Goal: Task Accomplishment & Management: Manage account settings

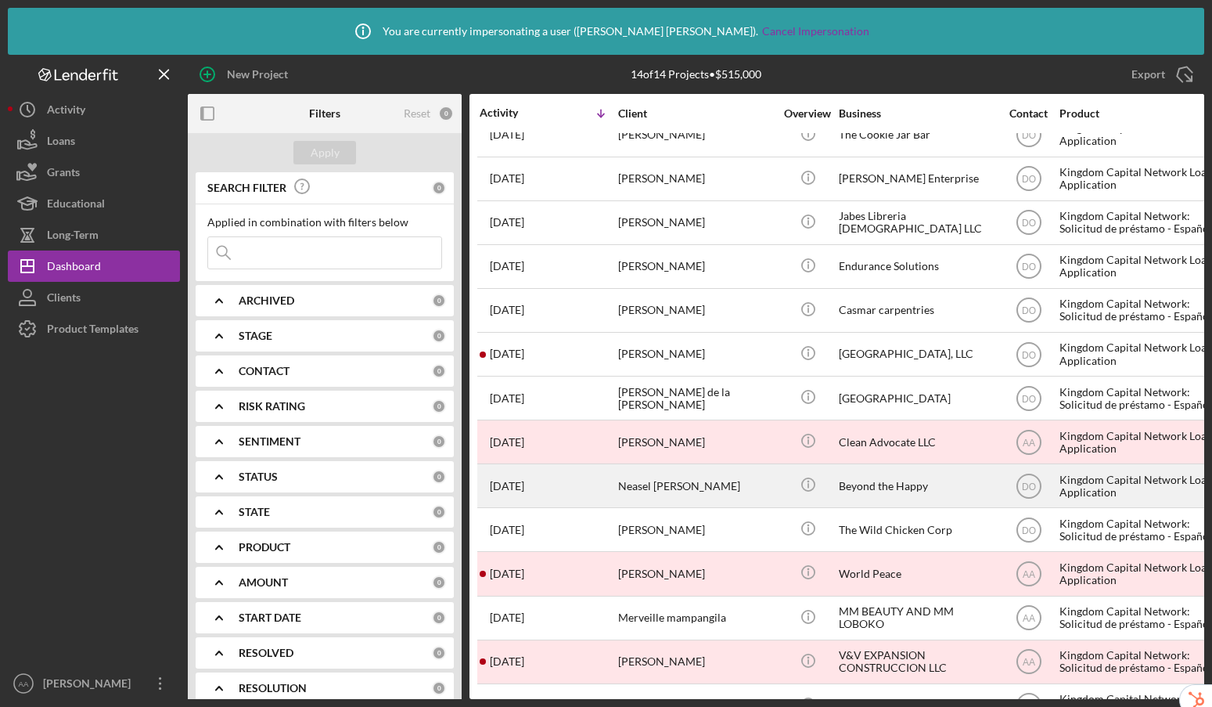
scroll to position [63, 0]
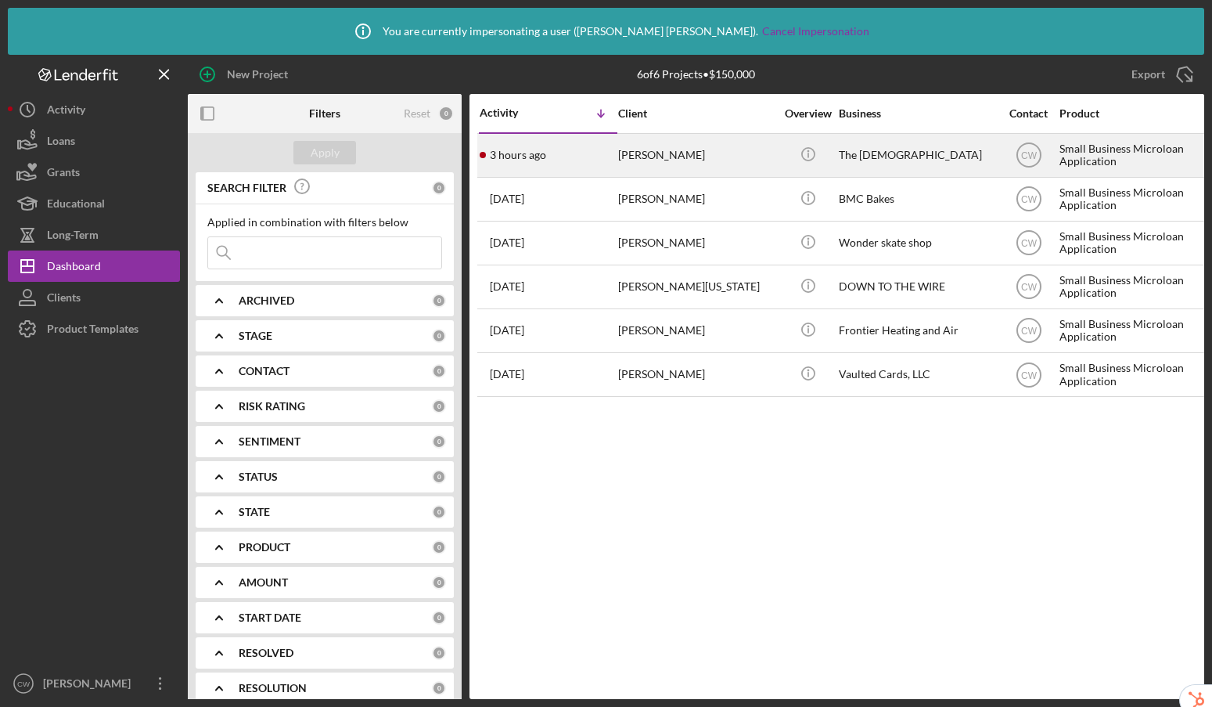
click at [916, 163] on div "The [DEMOGRAPHIC_DATA]" at bounding box center [917, 155] width 157 height 41
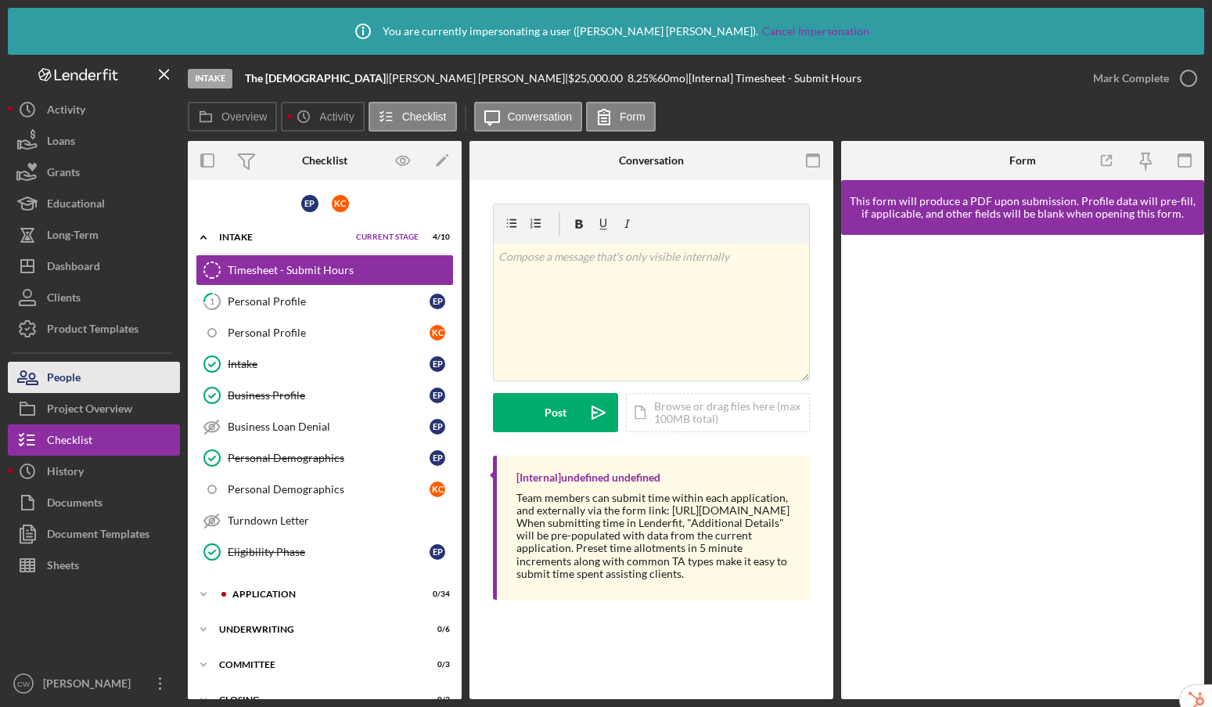
click at [92, 379] on button "People" at bounding box center [94, 377] width 172 height 31
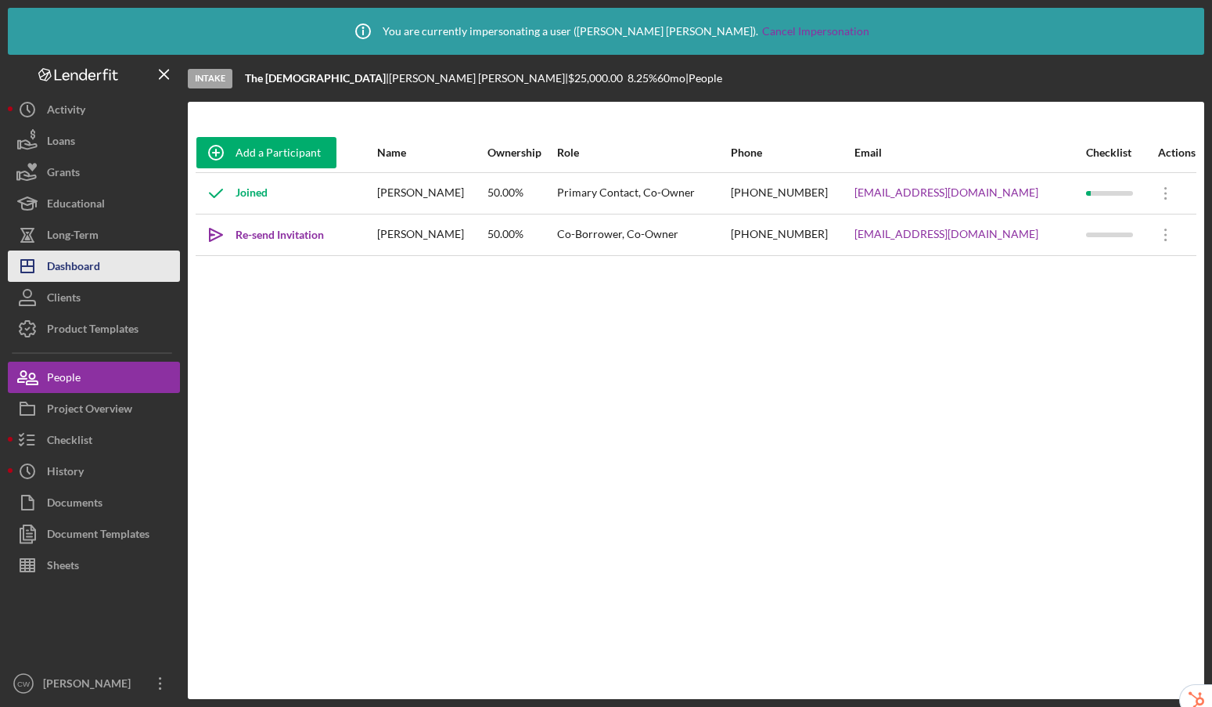
click at [86, 257] on div "Dashboard" at bounding box center [73, 267] width 53 height 35
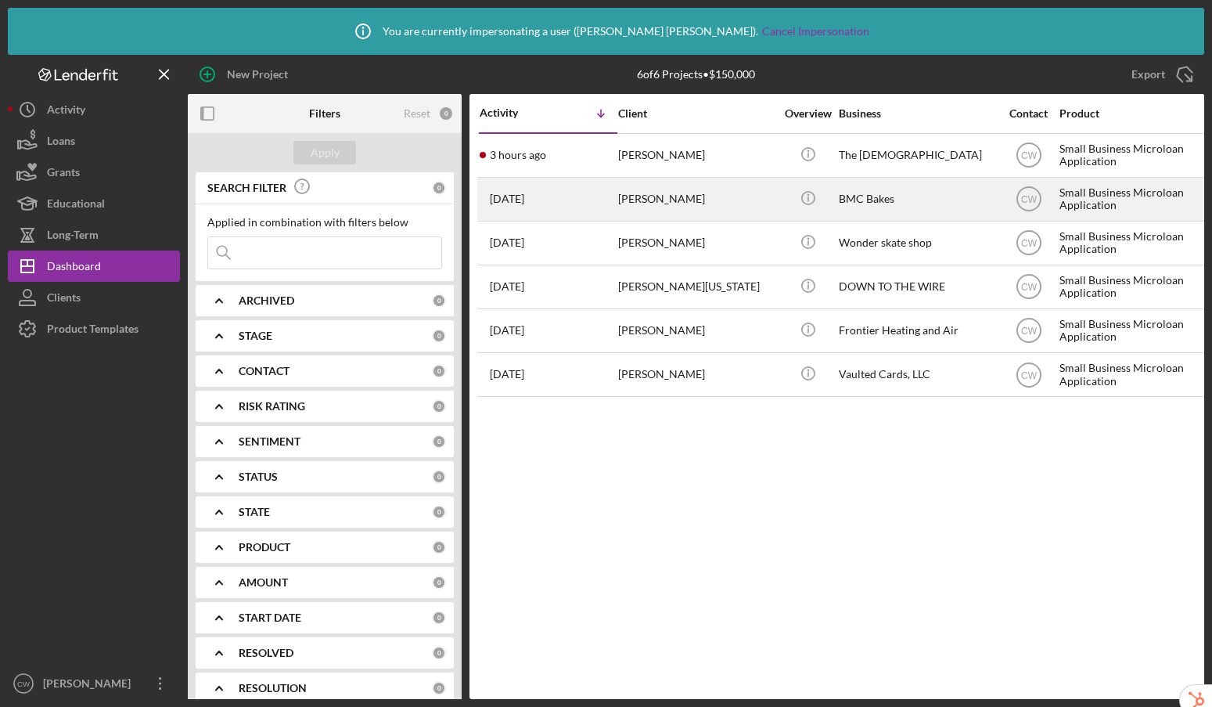
click at [753, 206] on div "[PERSON_NAME]" at bounding box center [696, 198] width 157 height 41
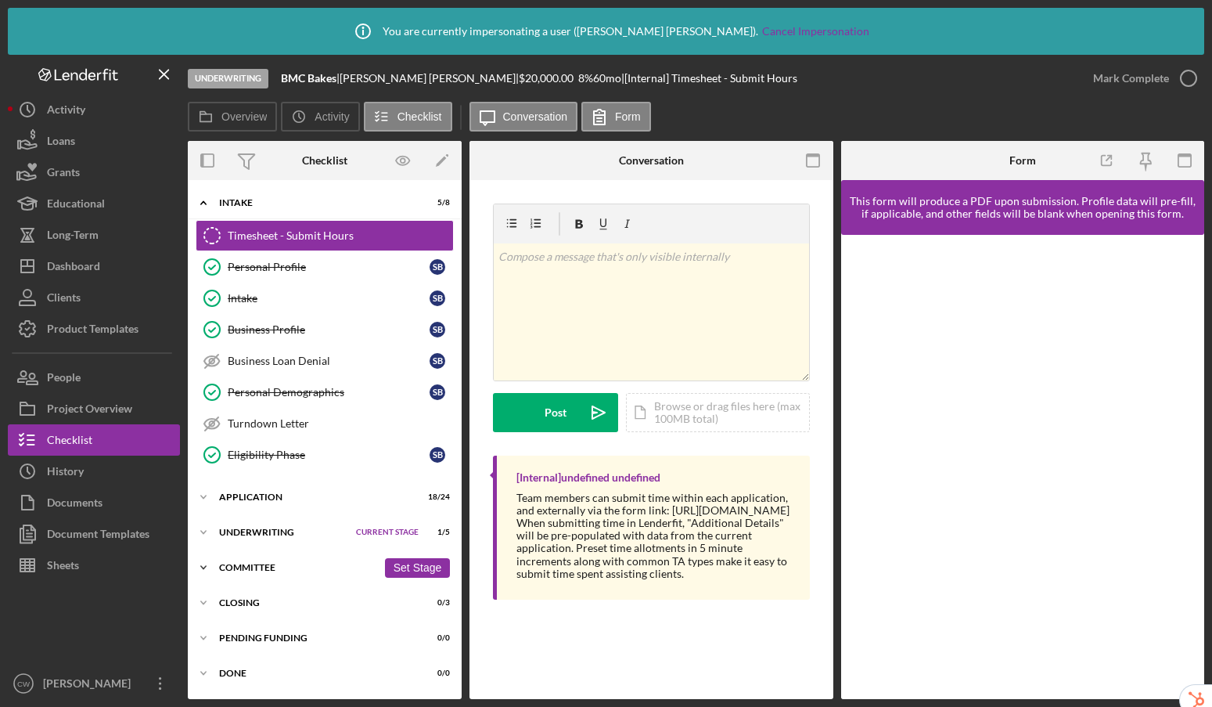
click at [221, 568] on div "Committee" at bounding box center [298, 567] width 158 height 9
click at [238, 538] on div "Icon/Expander Underwriting Current Stage 1 / 5 Set Stage" at bounding box center [325, 532] width 274 height 31
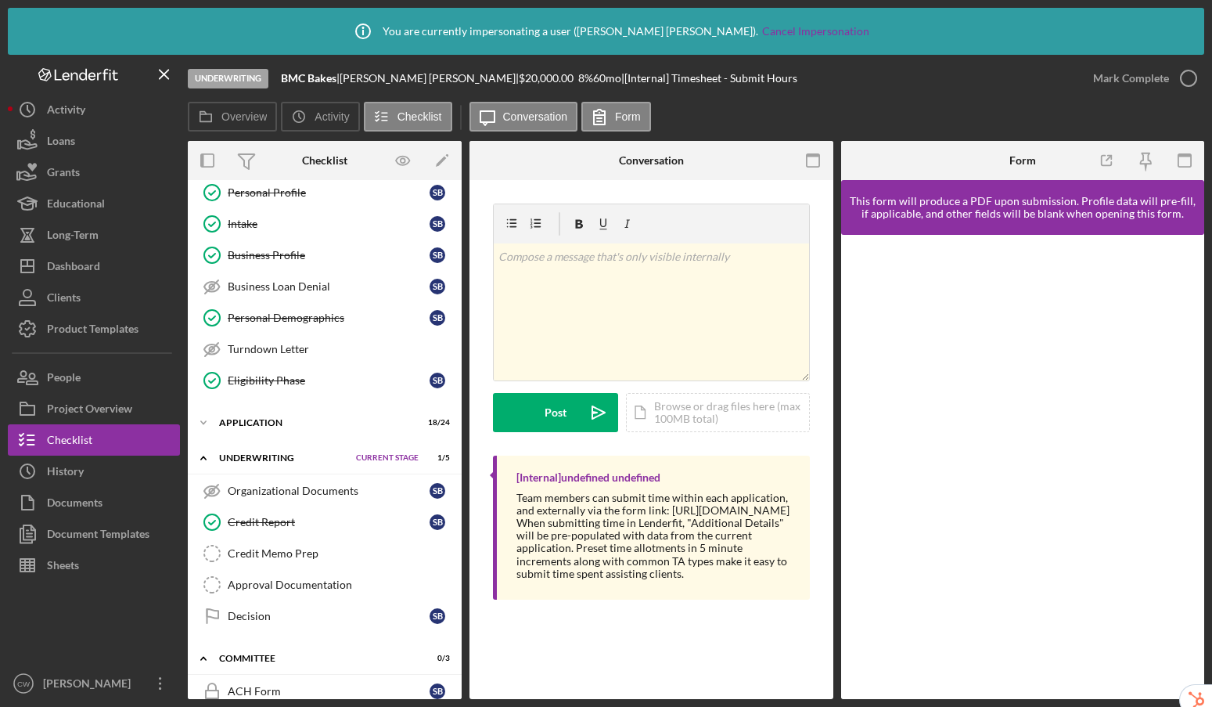
scroll to position [82, 0]
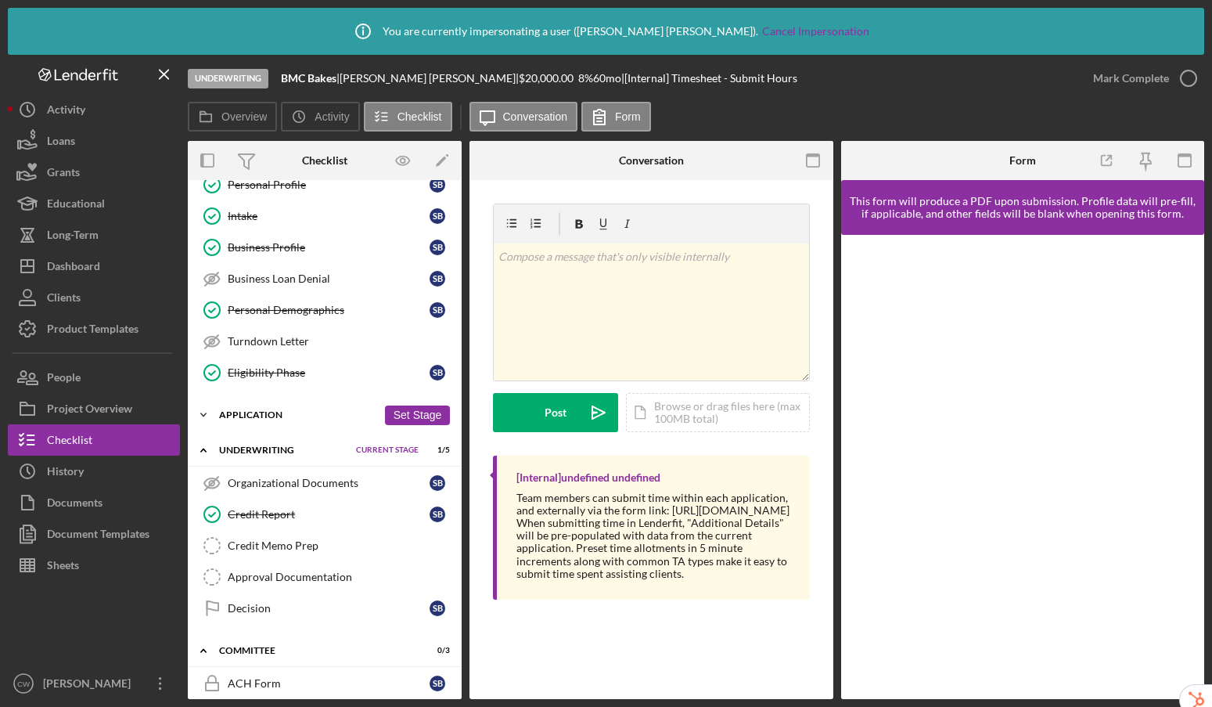
click at [256, 404] on div "Icon/Expander Application 18 / 24 Set Stage" at bounding box center [325, 414] width 274 height 31
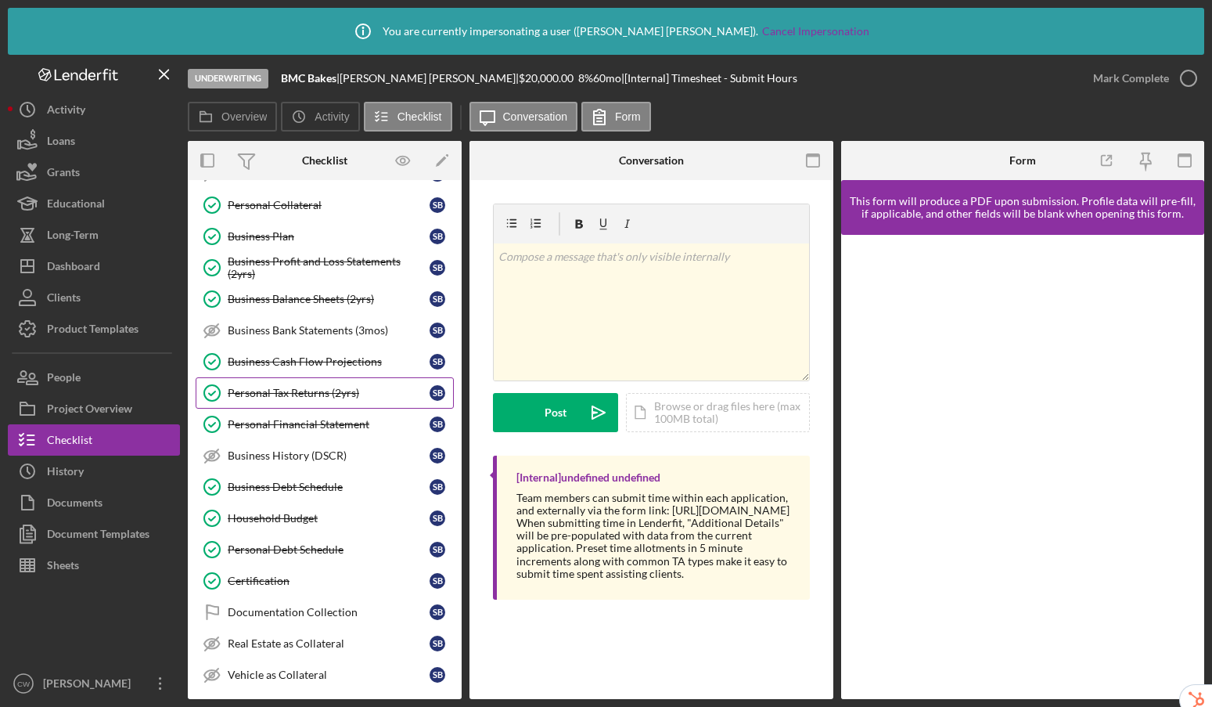
scroll to position [549, 0]
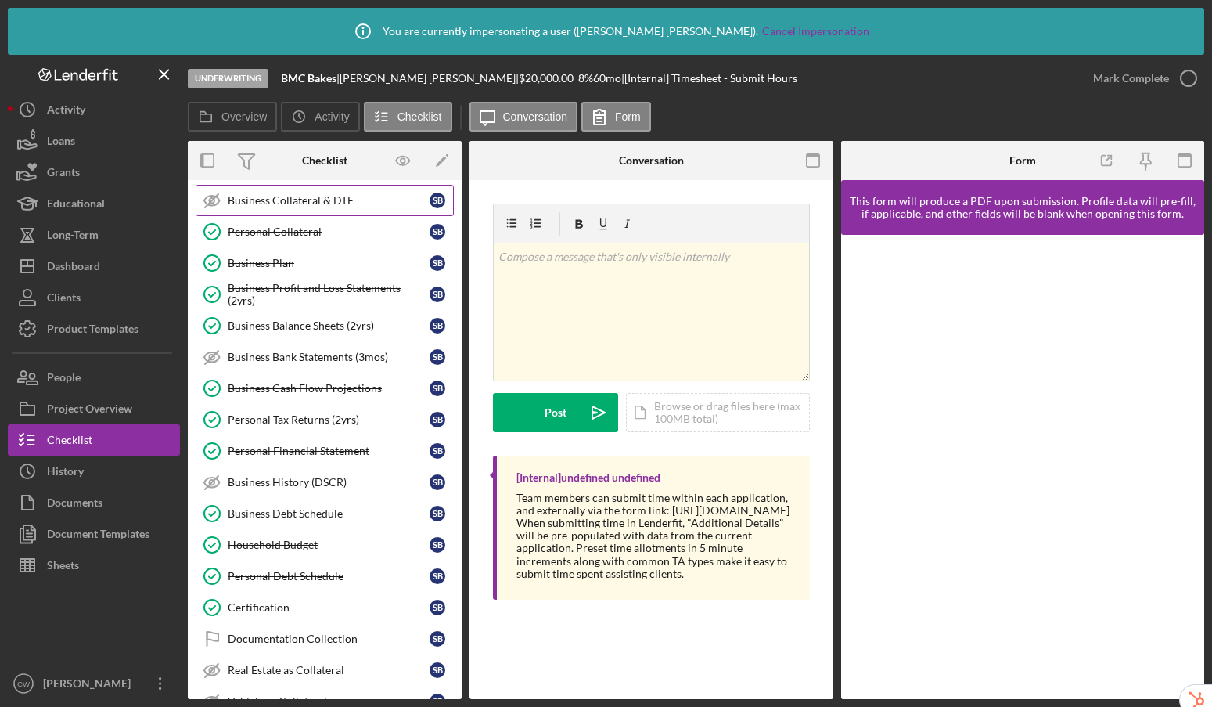
click at [319, 203] on div "Business Collateral & DTE" at bounding box center [329, 200] width 202 height 13
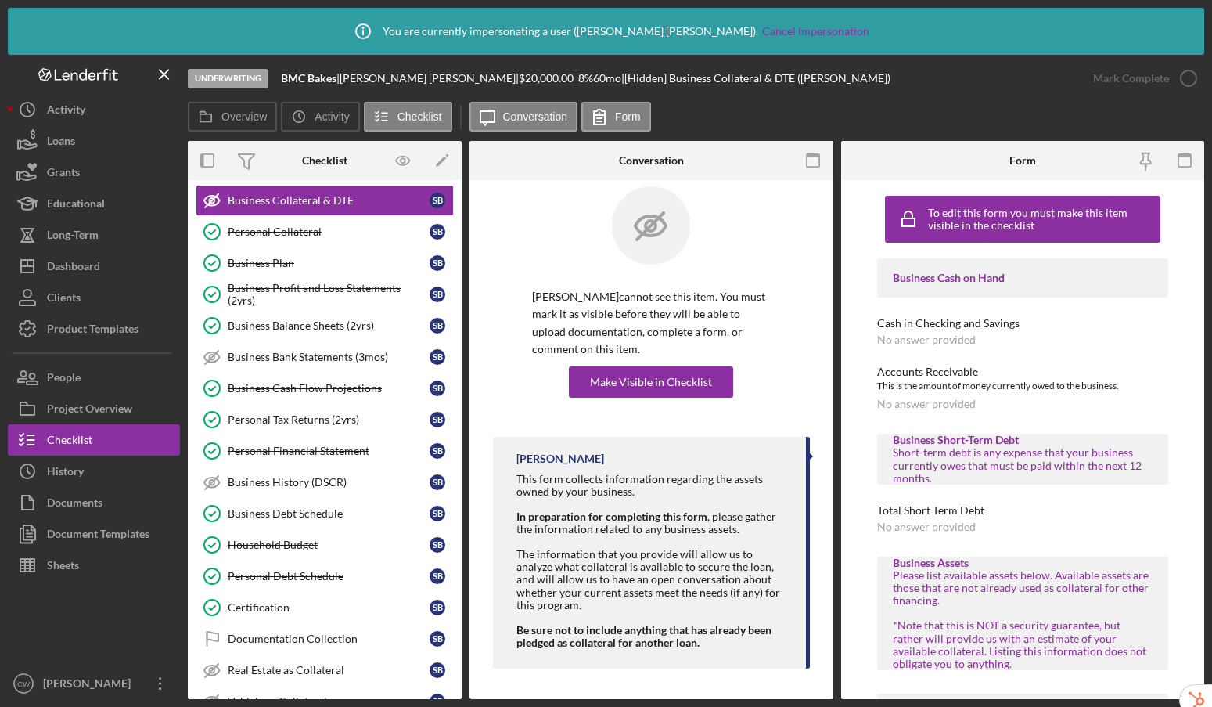
scroll to position [18, 0]
click at [445, 162] on icon "Icon/Edit" at bounding box center [442, 160] width 35 height 35
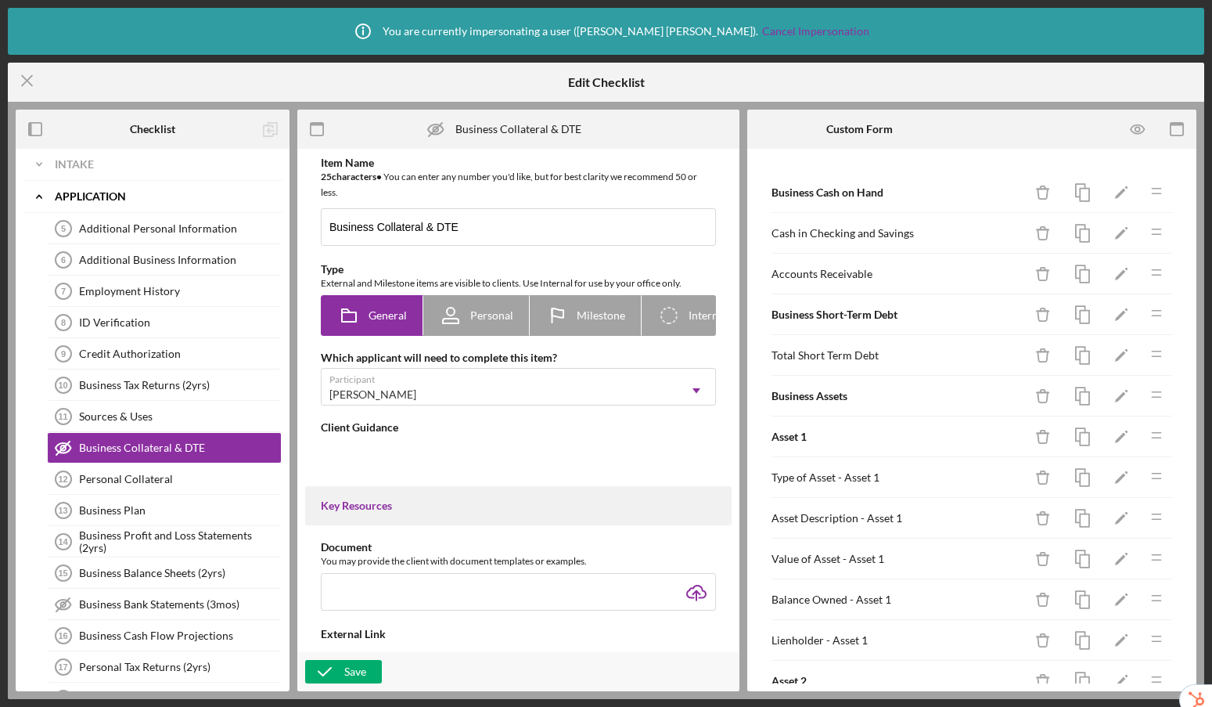
scroll to position [27, 0]
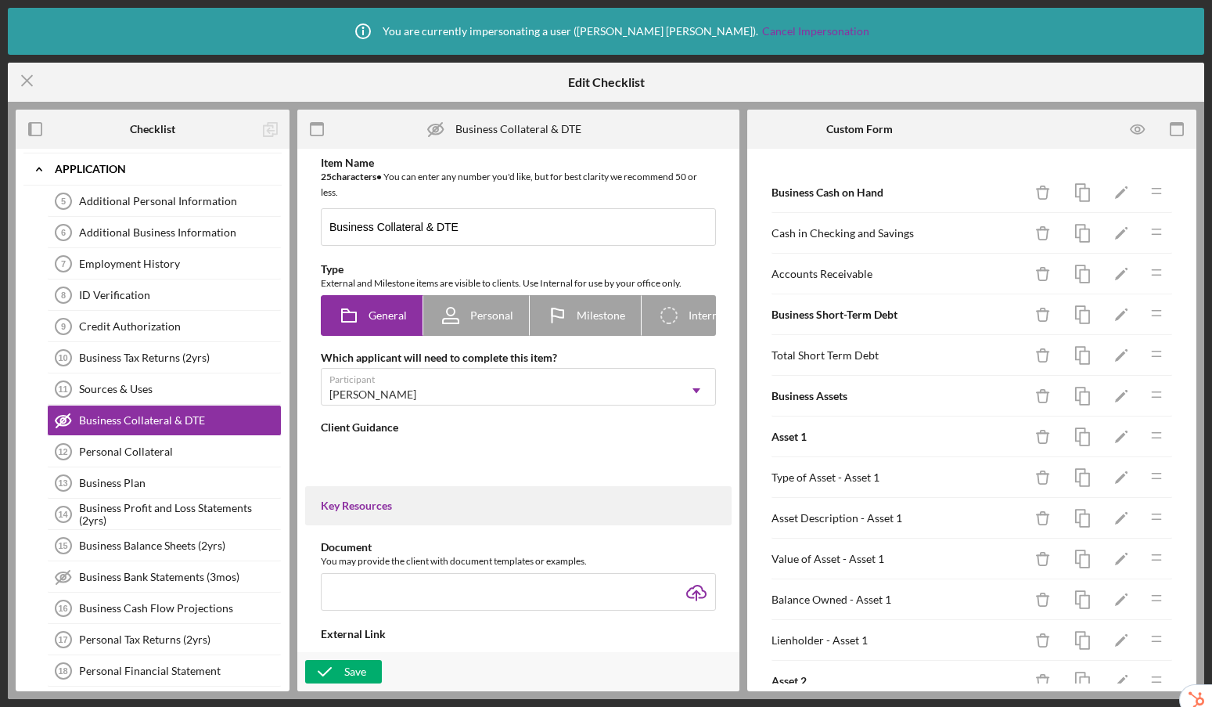
type textarea "<div>This form collects information regarding the assets owned by your business…"
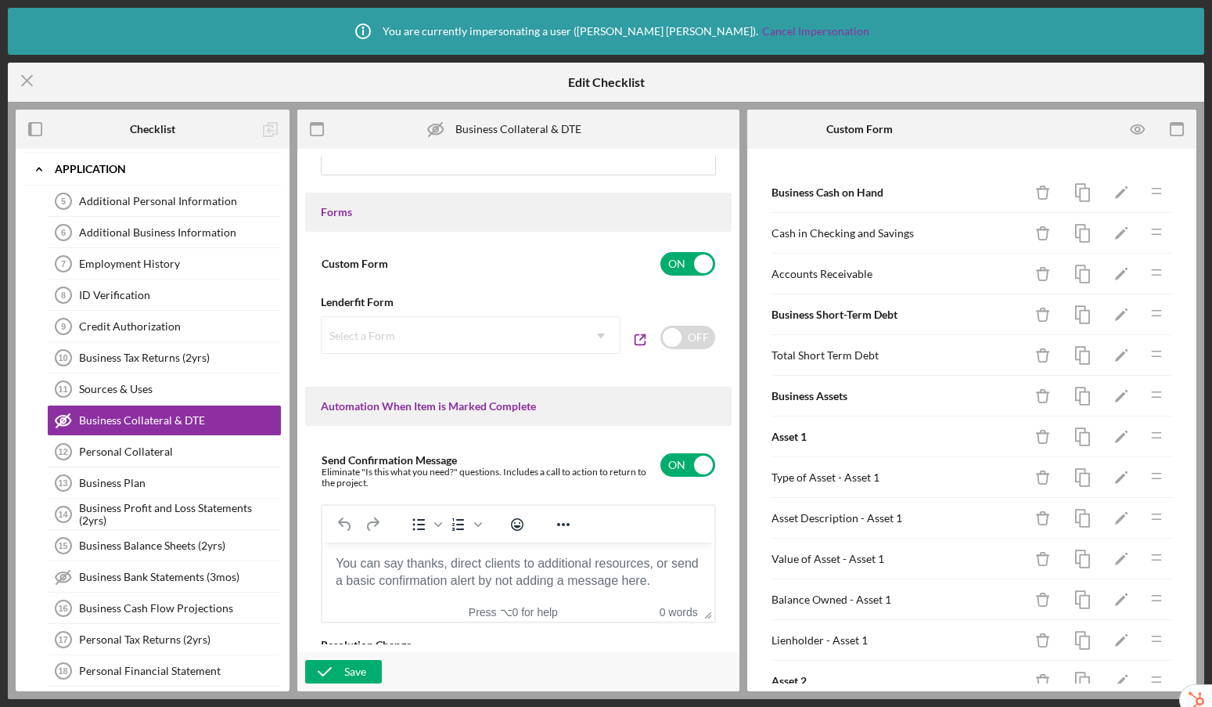
scroll to position [1056, 0]
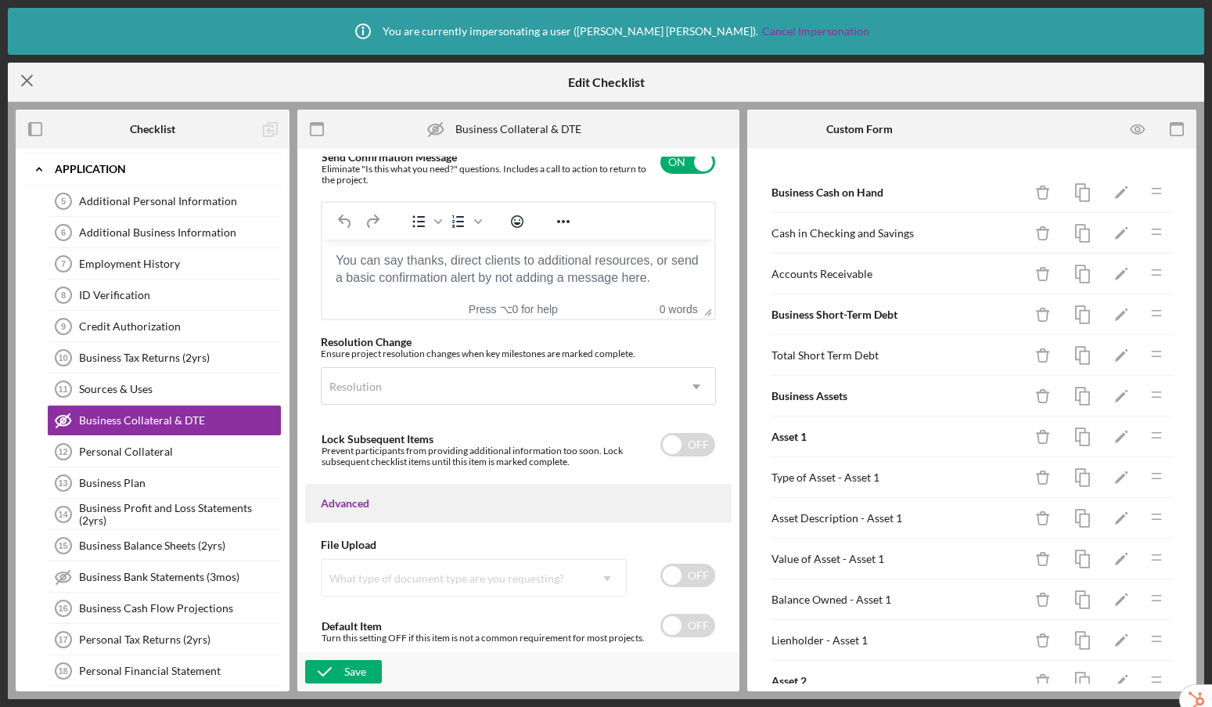
click at [25, 80] on line at bounding box center [27, 81] width 10 height 10
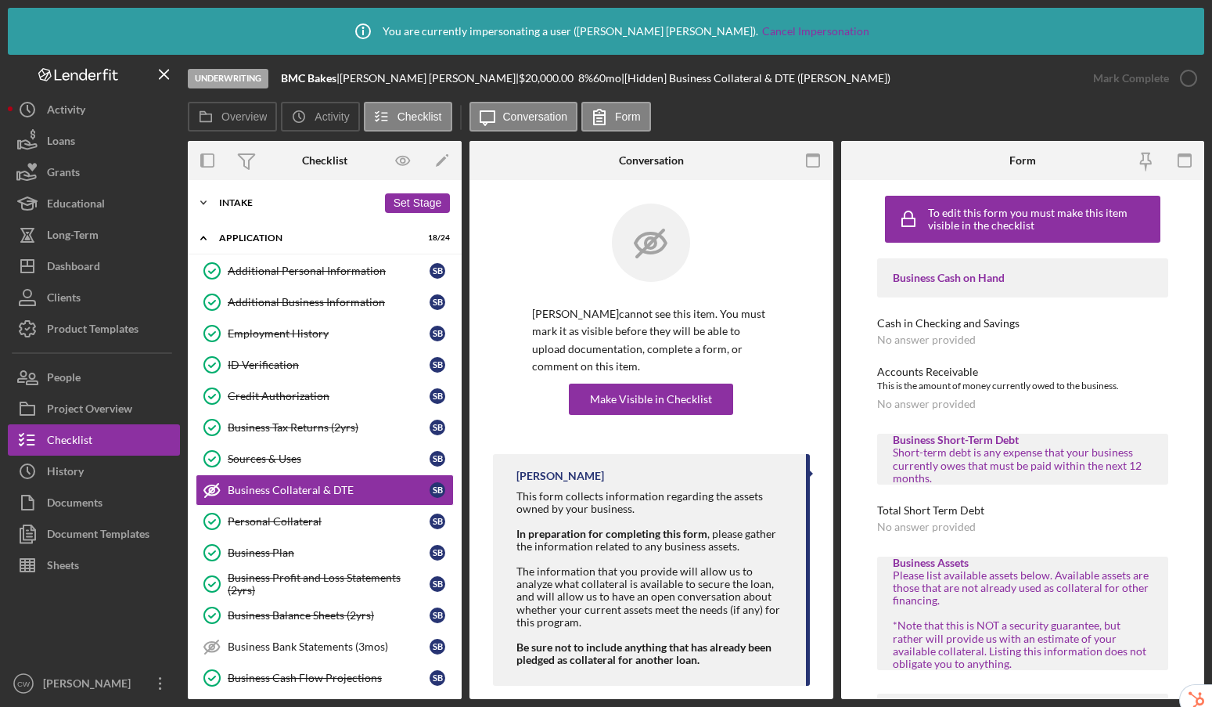
click at [207, 206] on icon "Icon/Expander" at bounding box center [203, 202] width 31 height 31
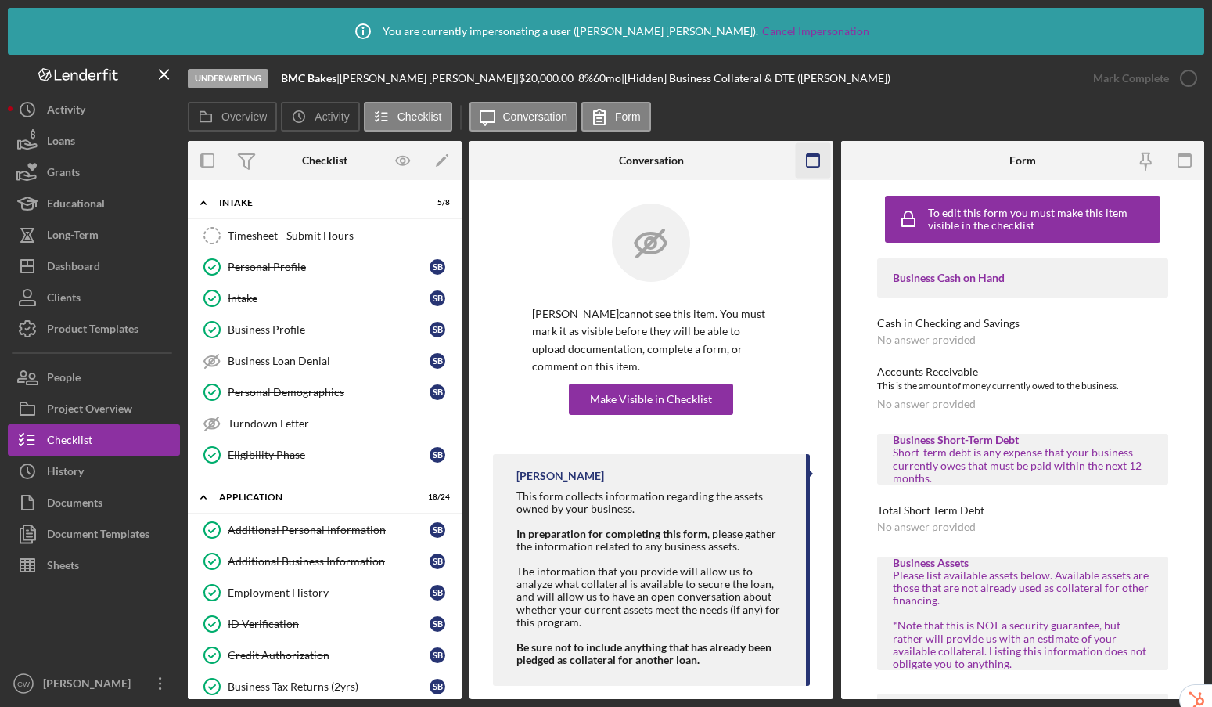
click at [819, 163] on rect "button" at bounding box center [813, 160] width 13 height 13
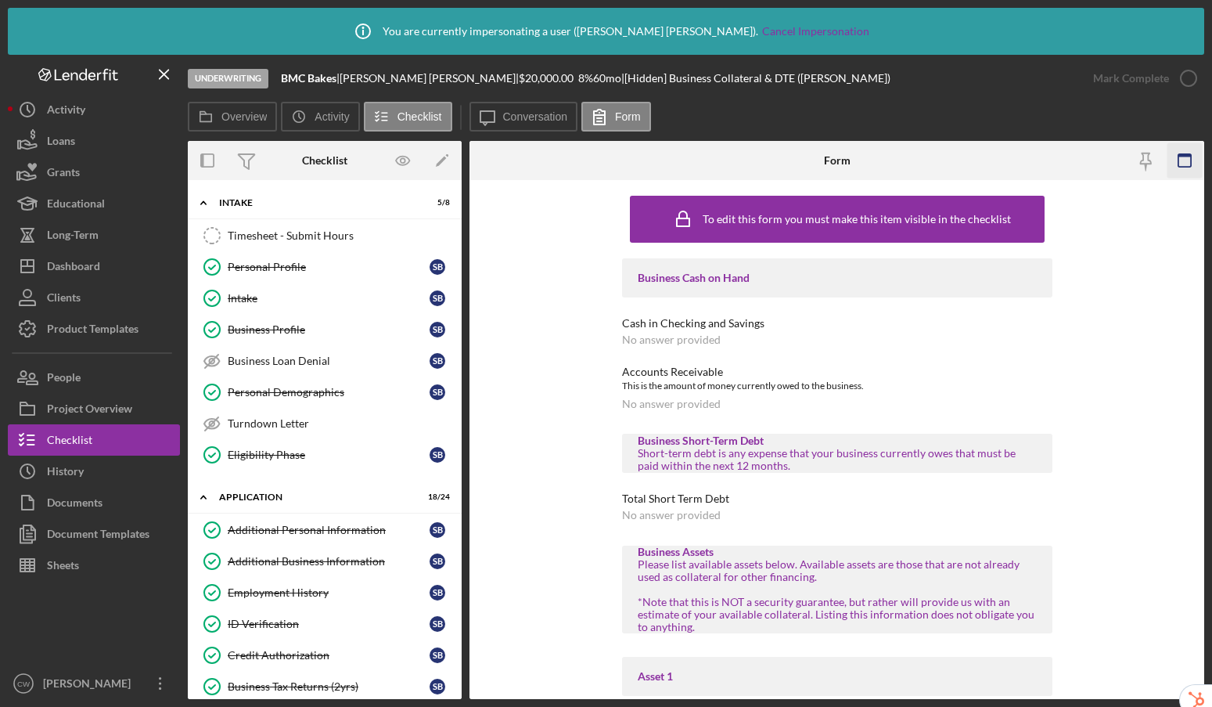
click at [1183, 164] on icon "button" at bounding box center [1185, 160] width 35 height 35
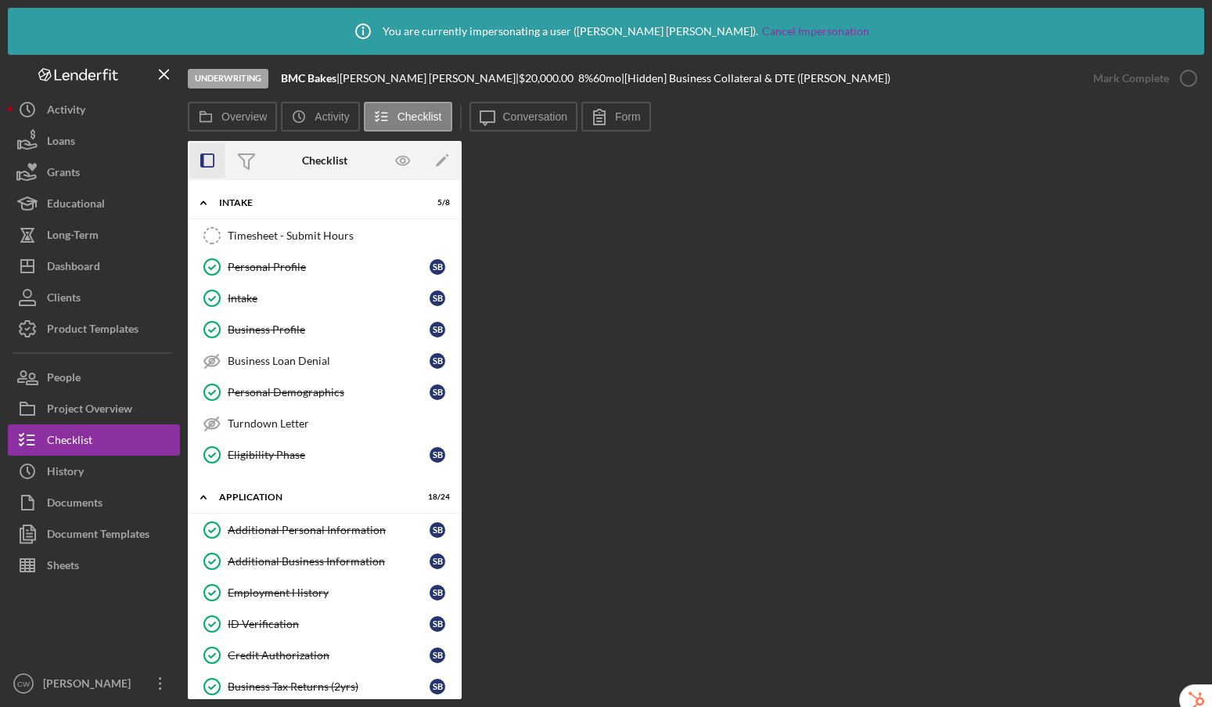
click at [211, 164] on icon "button" at bounding box center [207, 160] width 35 height 35
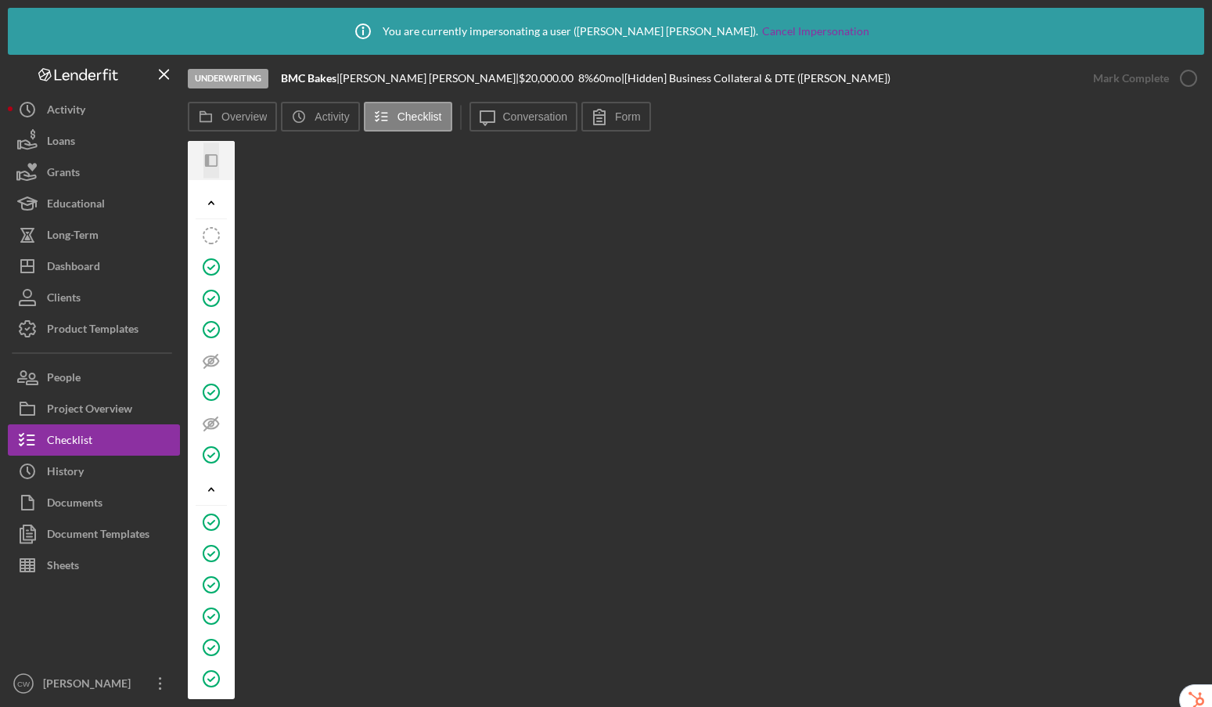
click at [207, 158] on icon "button" at bounding box center [207, 160] width 4 height 13
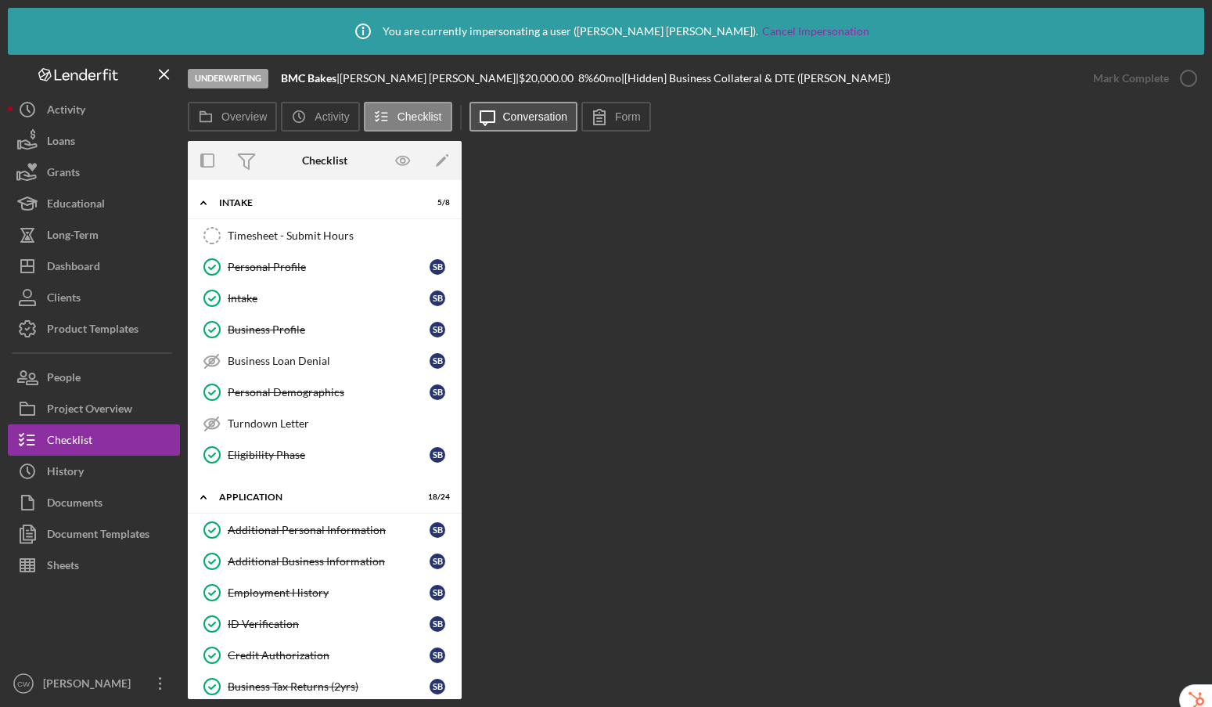
click at [509, 124] on button "Icon/Message Conversation" at bounding box center [524, 117] width 109 height 30
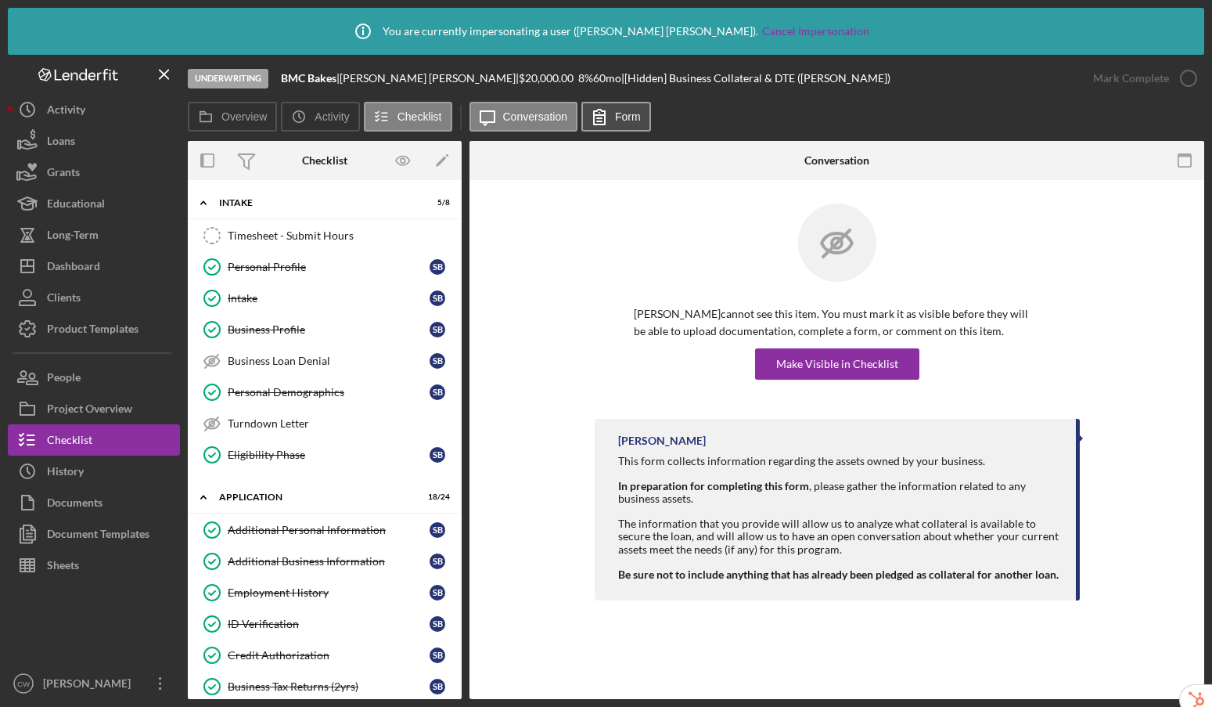
click at [638, 114] on label "Form" at bounding box center [628, 116] width 26 height 13
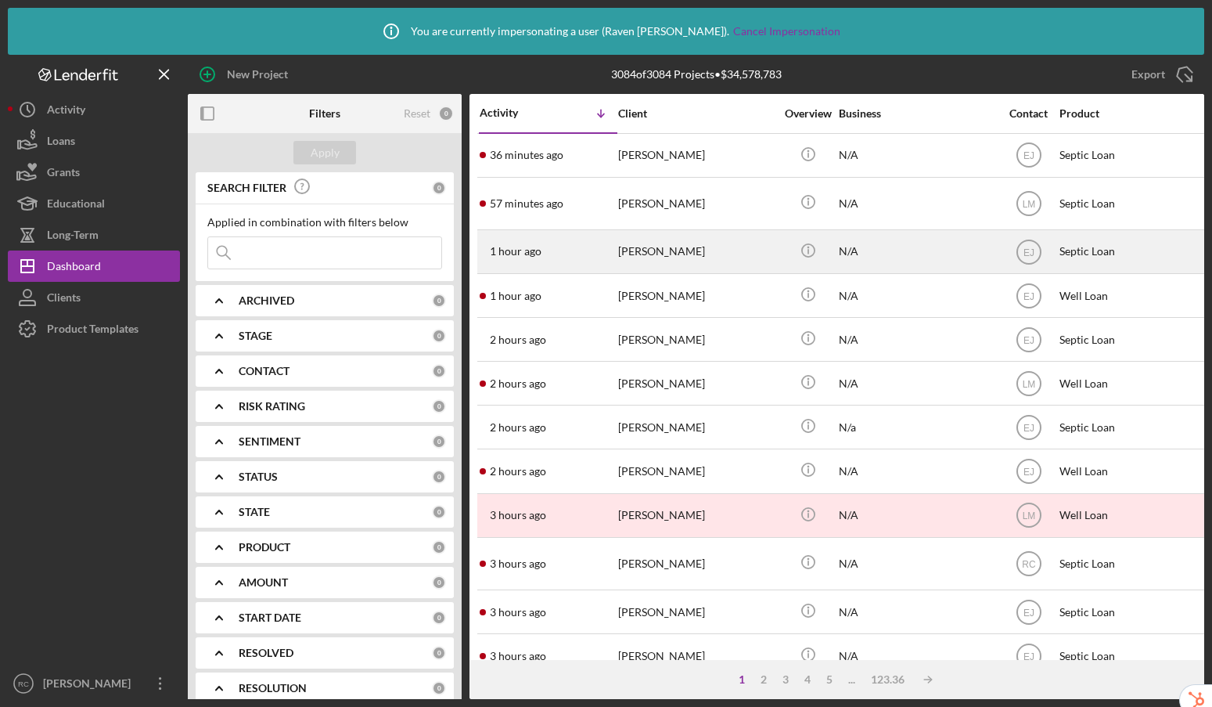
click at [755, 268] on div "Kaleb Lawton" at bounding box center [696, 251] width 157 height 41
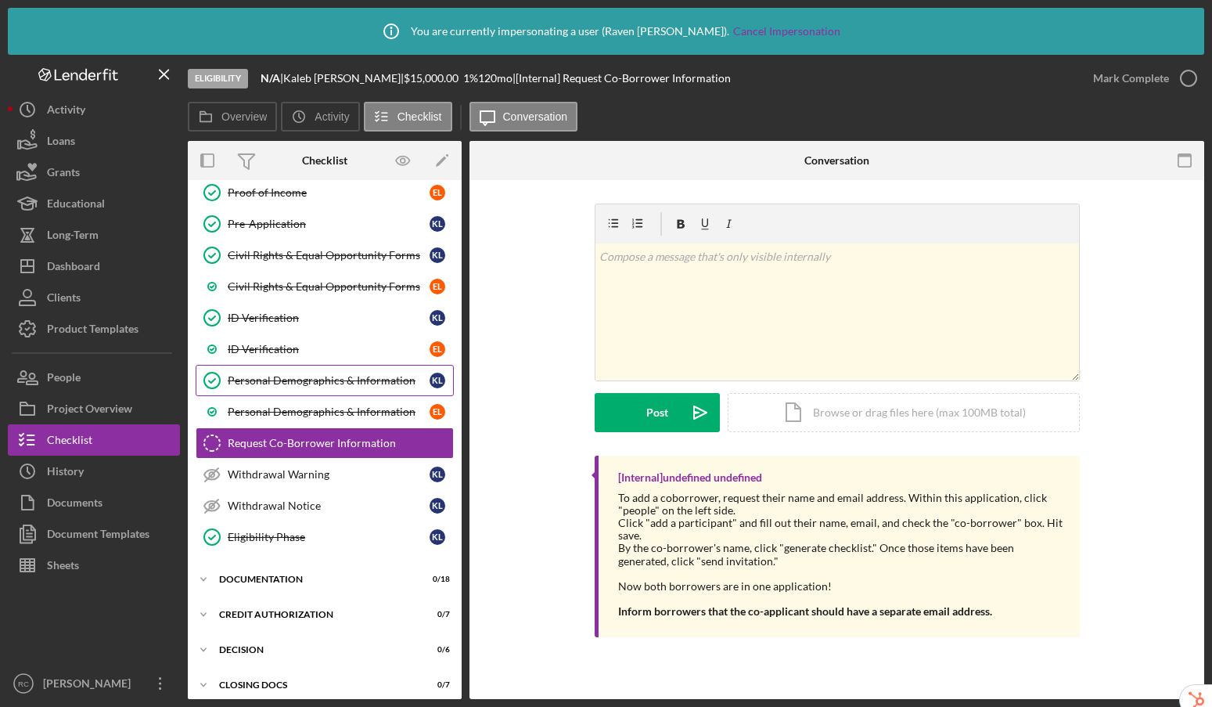
scroll to position [206, 0]
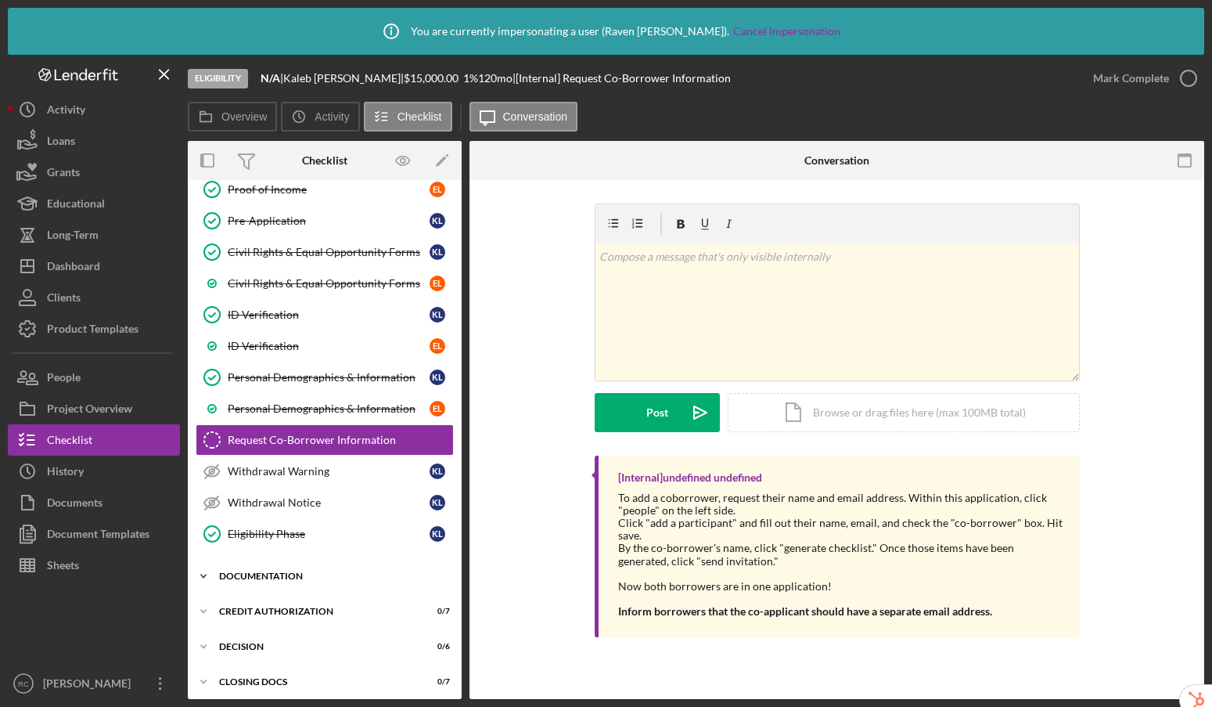
click at [251, 582] on div "Icon/Expander Documentation 0 / 18" at bounding box center [325, 575] width 274 height 31
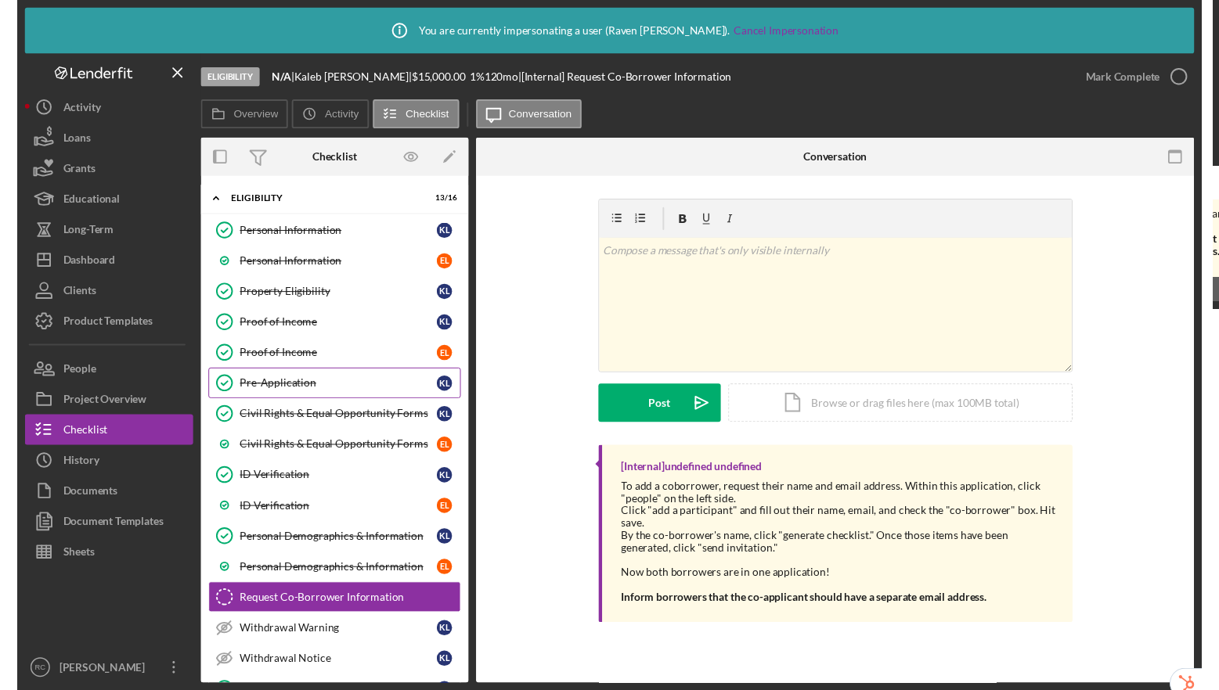
scroll to position [0, 0]
